Goal: Task Accomplishment & Management: Manage account settings

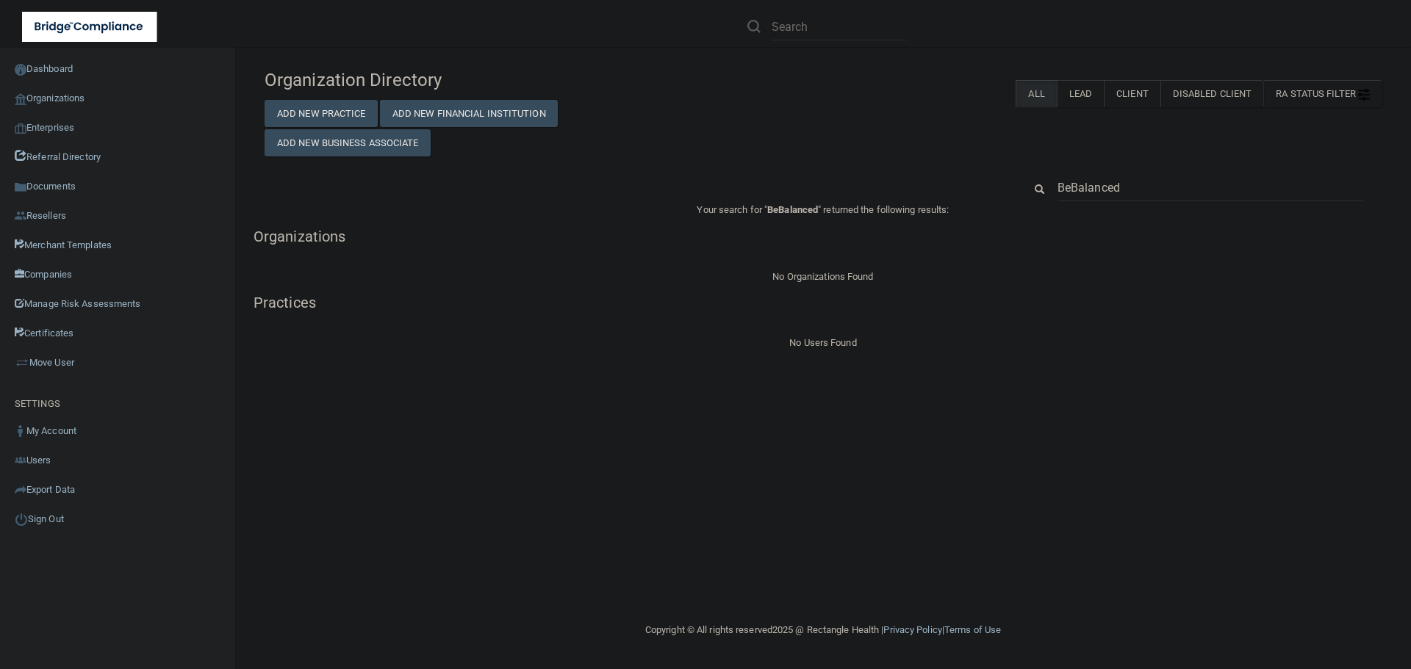
drag, startPoint x: 1157, startPoint y: 192, endPoint x: 1012, endPoint y: 194, distance: 144.8
click at [1012, 194] on div "BeBalanced" at bounding box center [1202, 187] width 380 height 27
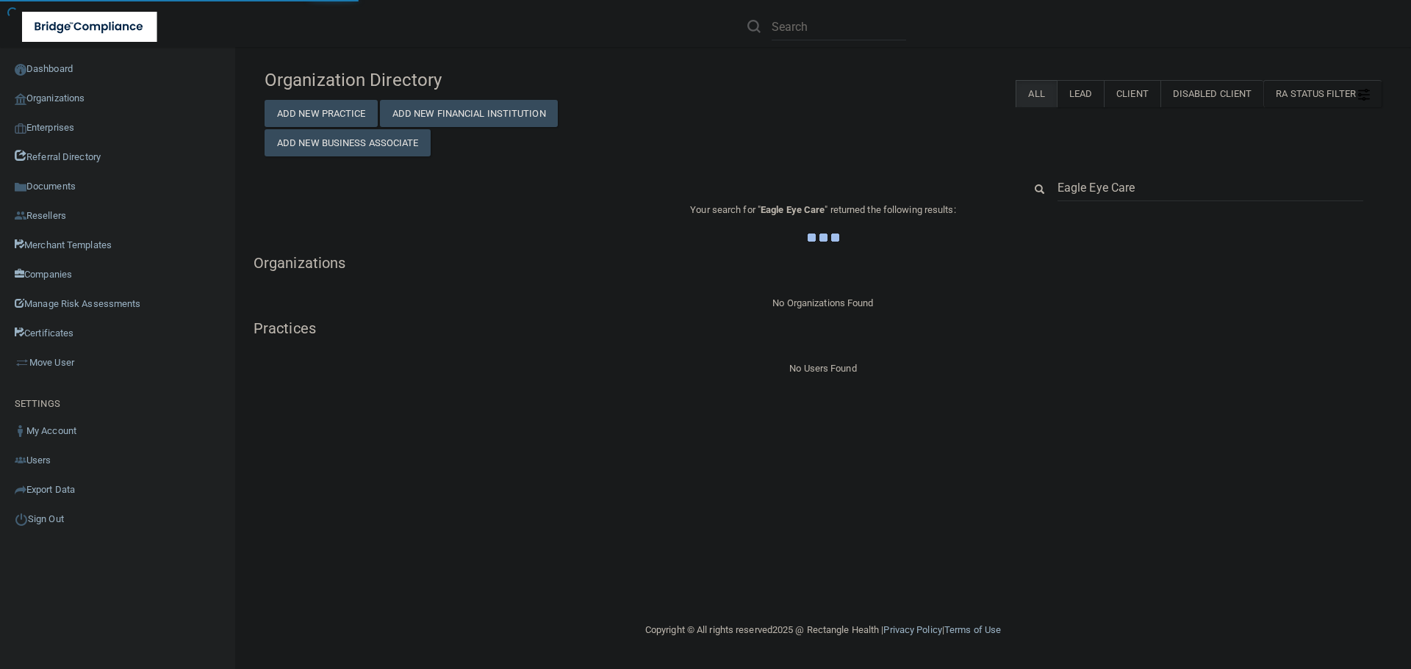
type input "Eagle Eye Care"
click at [908, 140] on div "Organization Directory Add New Practice Add New Financial Institution Add New B…" at bounding box center [822, 109] width 1139 height 95
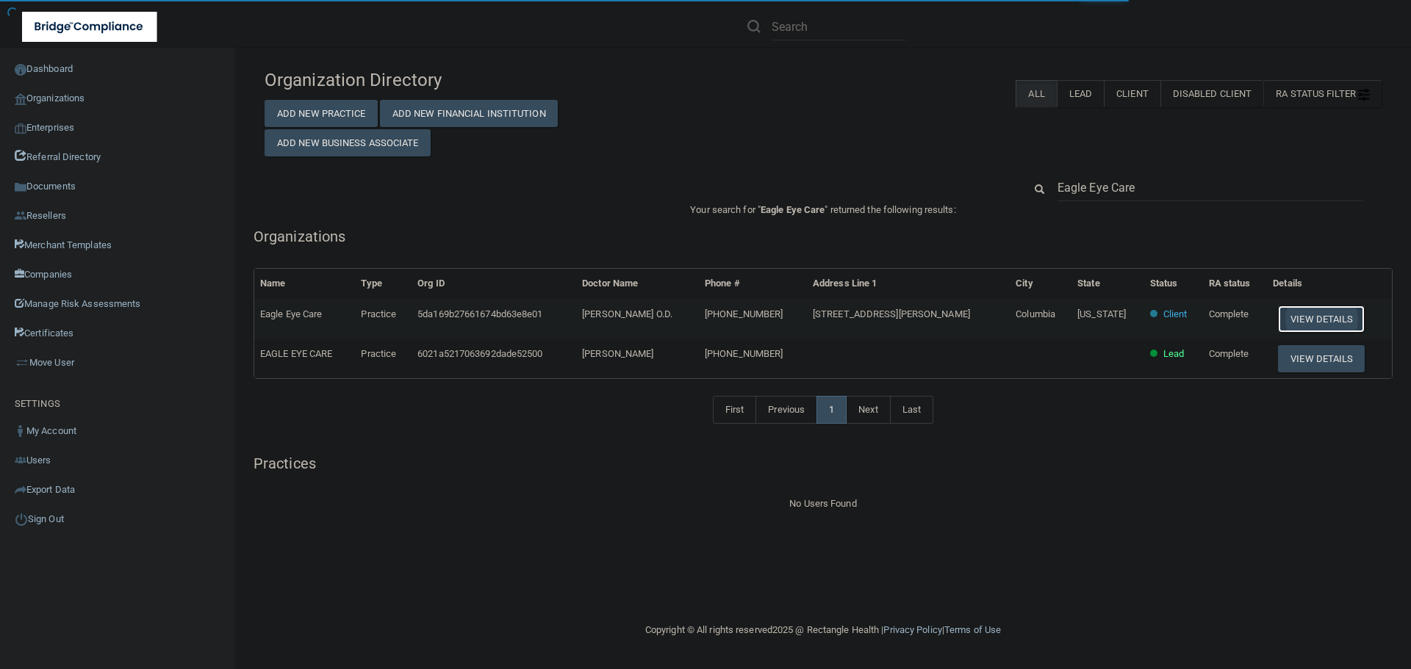
click at [1292, 309] on button "View Details" at bounding box center [1321, 319] width 87 height 27
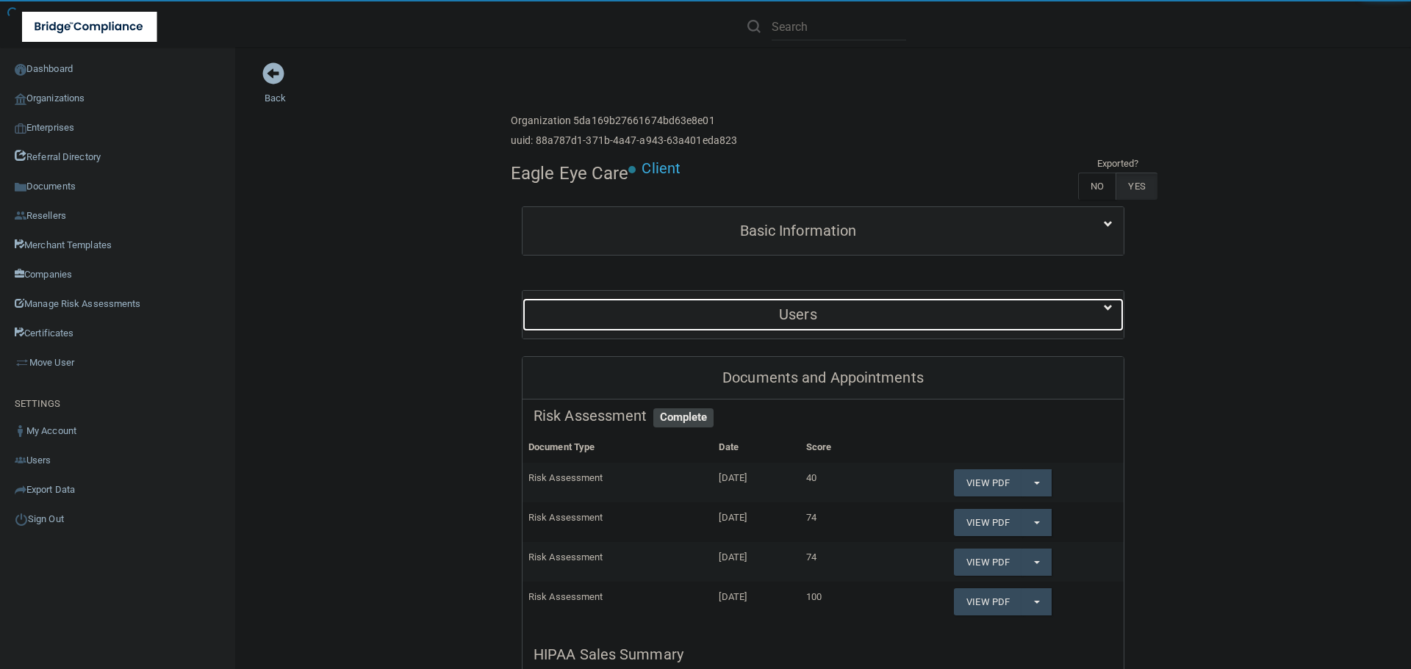
click at [791, 317] on h5 "Users" at bounding box center [797, 314] width 529 height 16
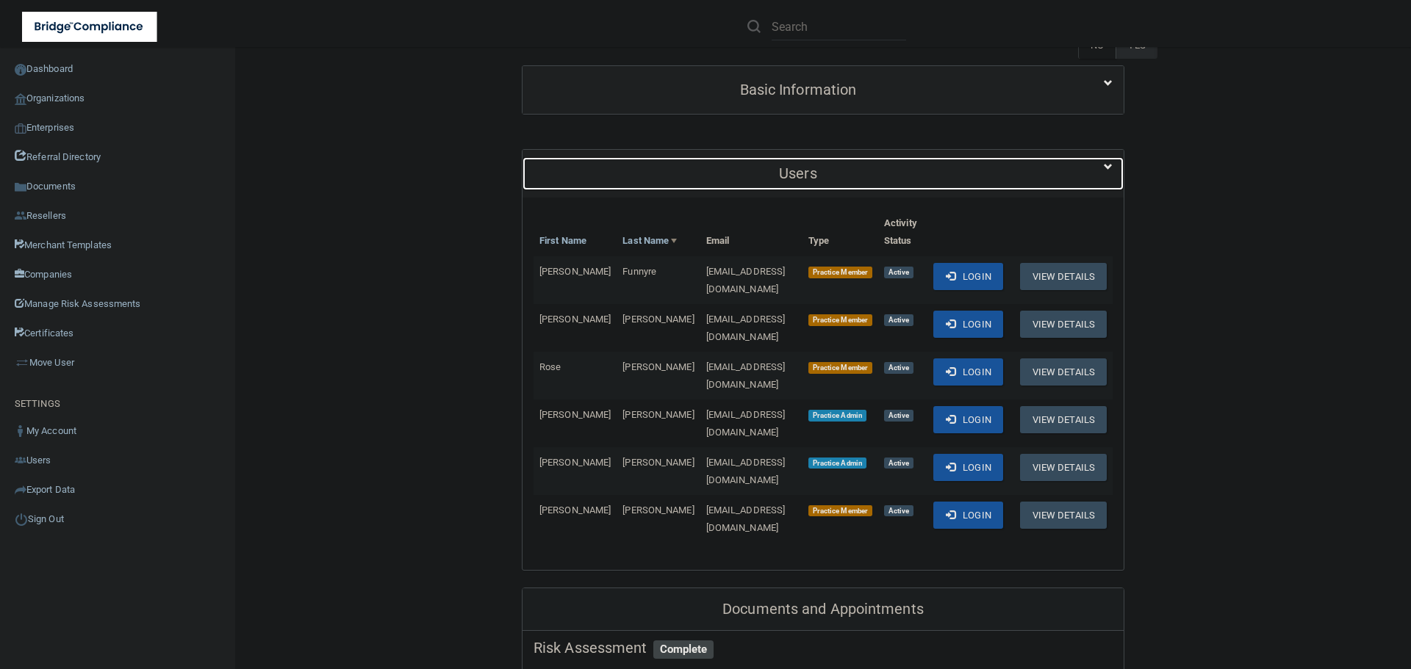
scroll to position [147, 0]
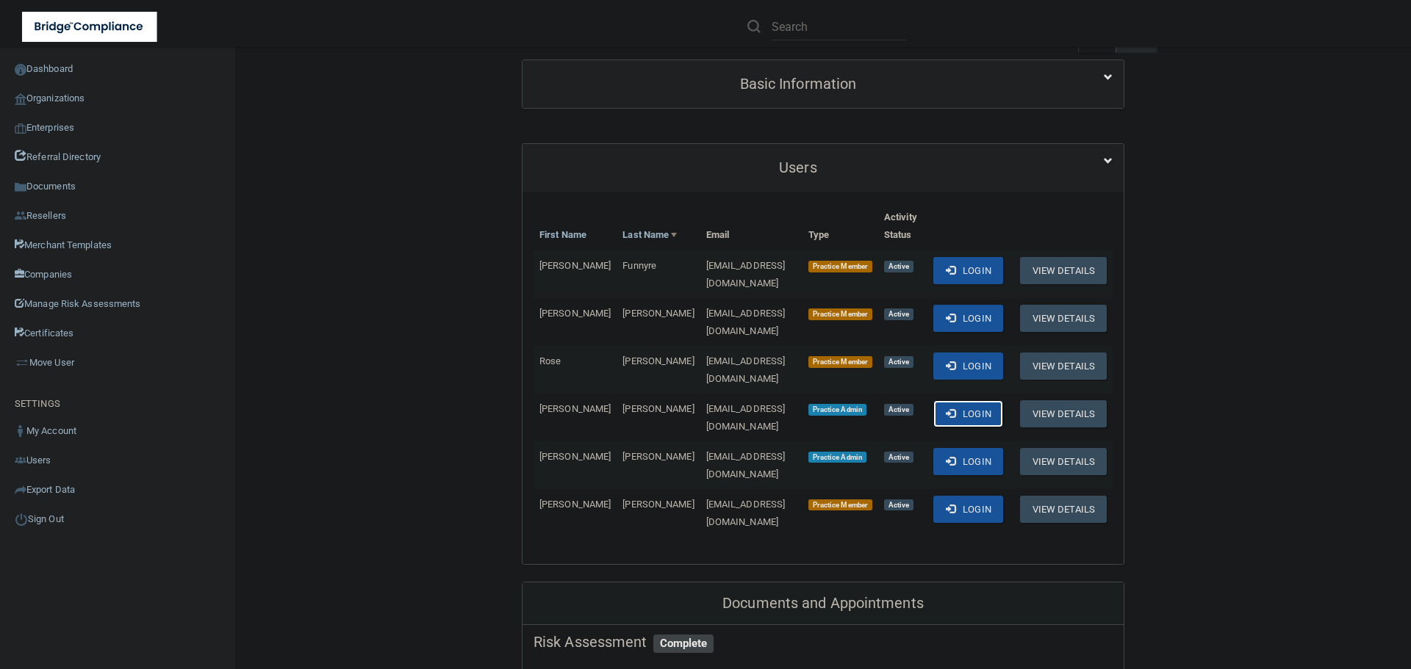
click at [961, 400] on button "Login" at bounding box center [968, 413] width 70 height 27
